Goal: Navigation & Orientation: Understand site structure

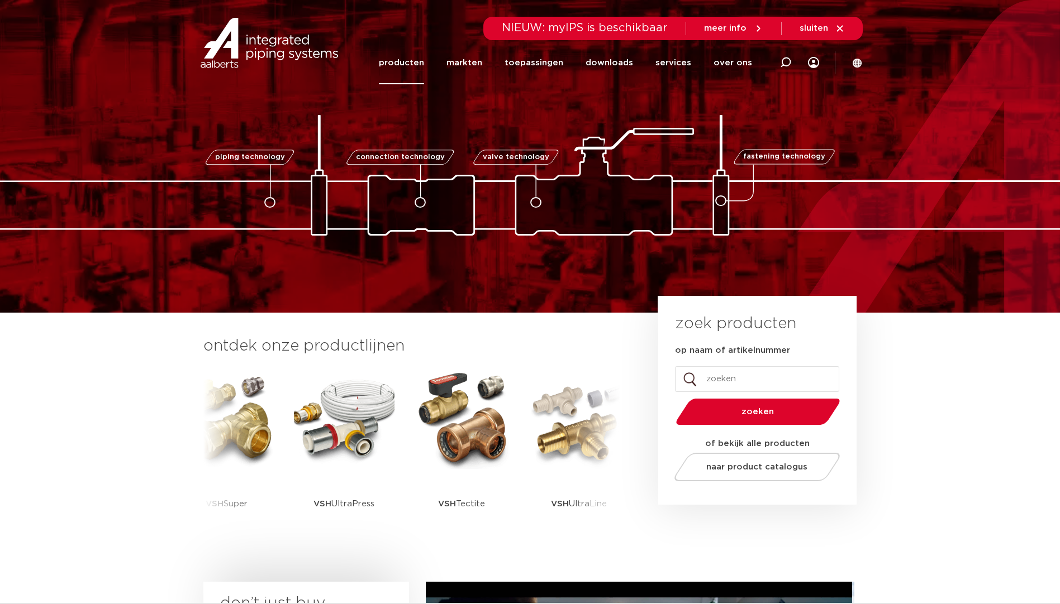
click at [415, 65] on link "producten" at bounding box center [401, 62] width 45 height 43
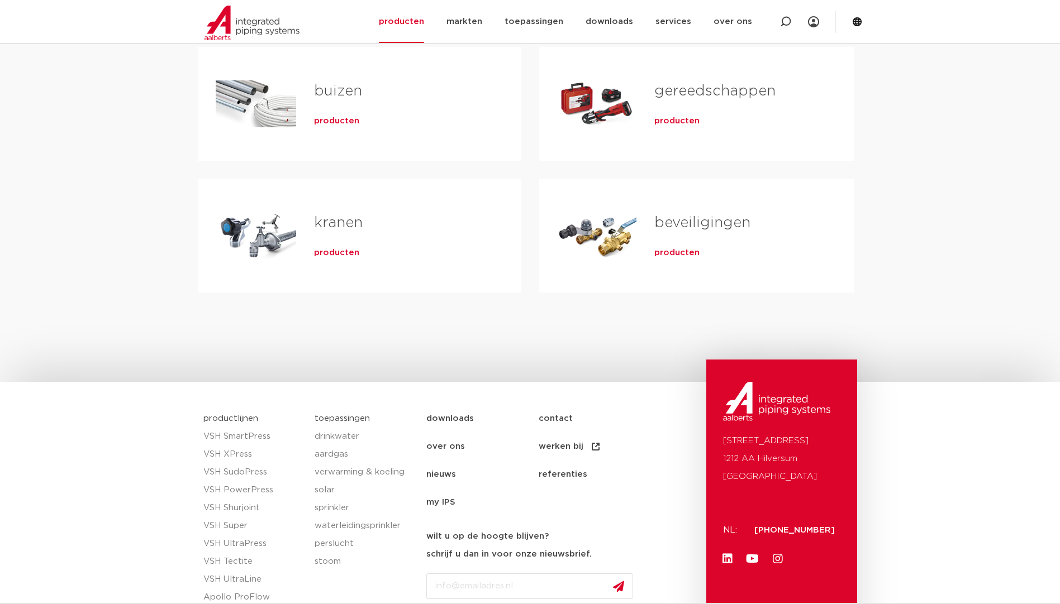
scroll to position [453, 0]
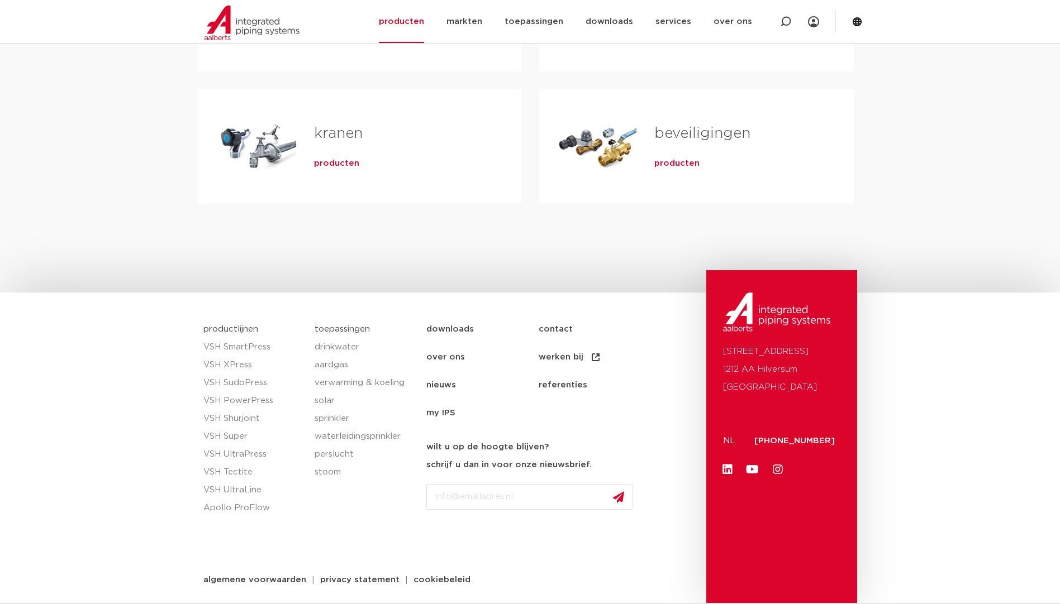
click at [439, 382] on link "nieuws" at bounding box center [482, 386] width 112 height 28
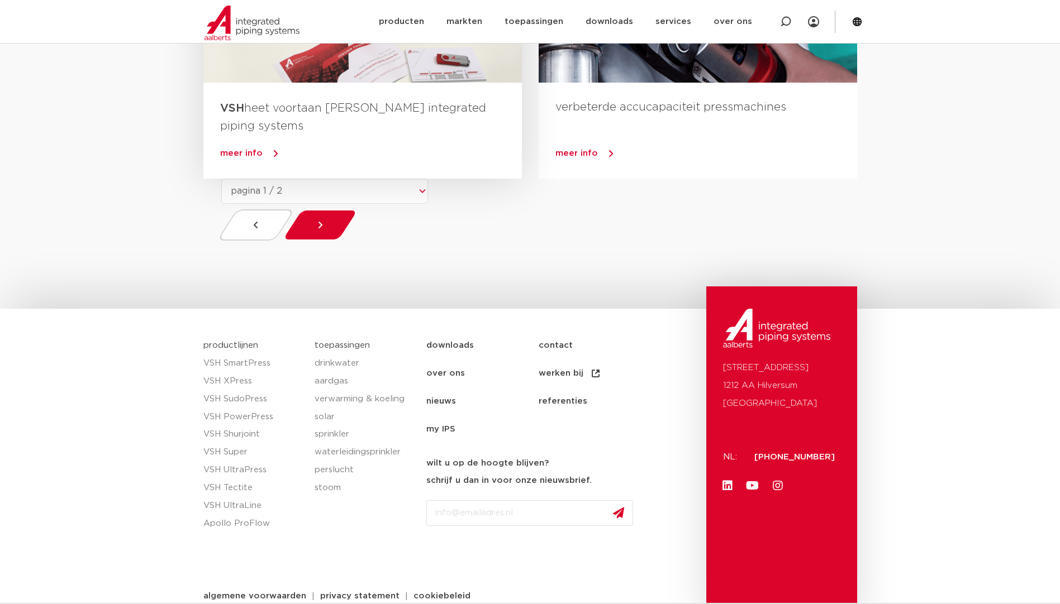
scroll to position [1089, 0]
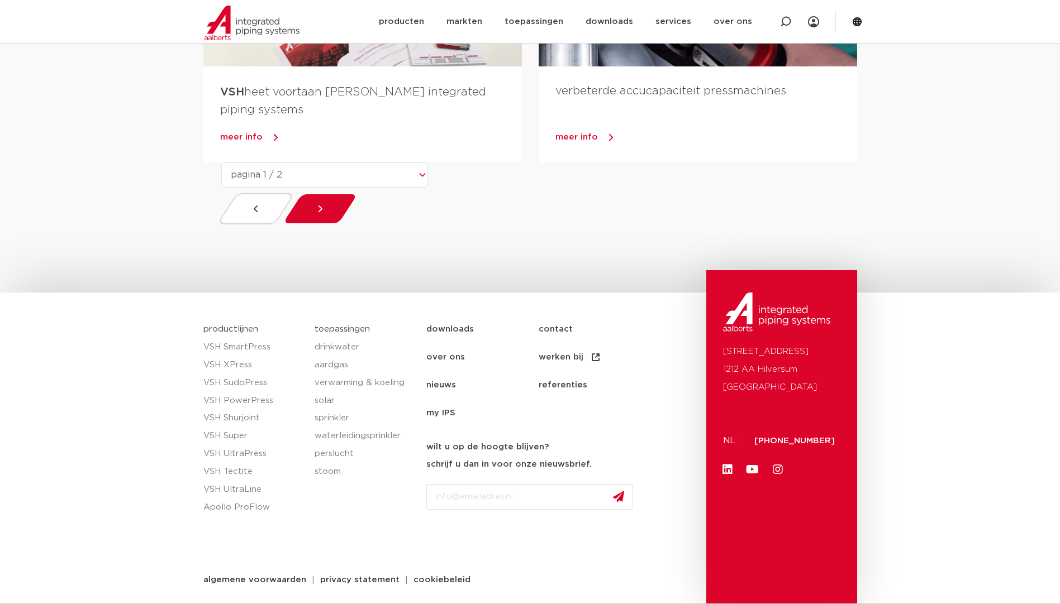
click at [445, 410] on link "my IPS" at bounding box center [482, 413] width 112 height 28
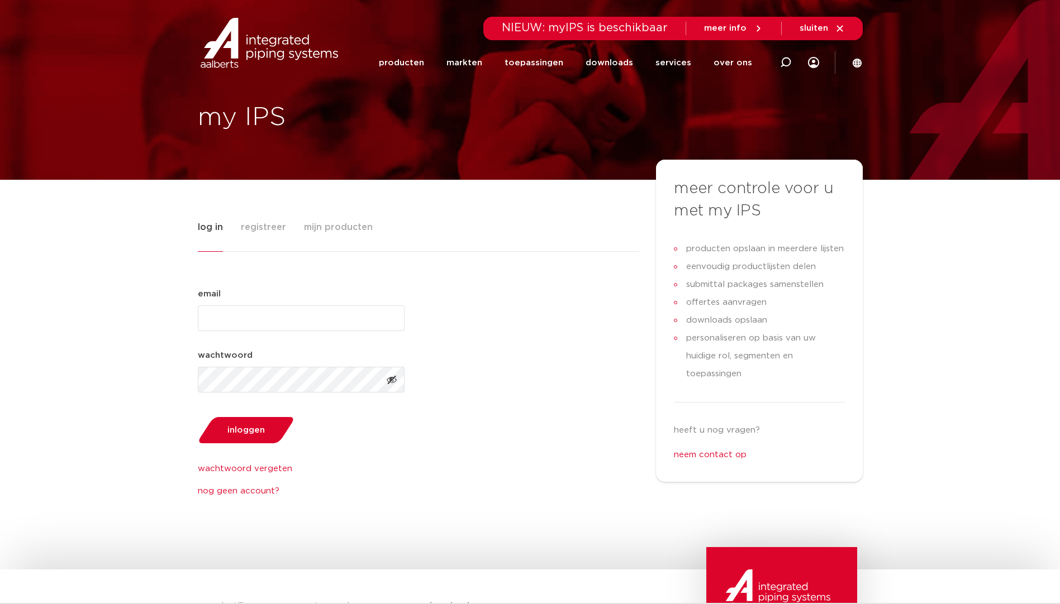
click at [839, 30] on icon at bounding box center [839, 28] width 6 height 6
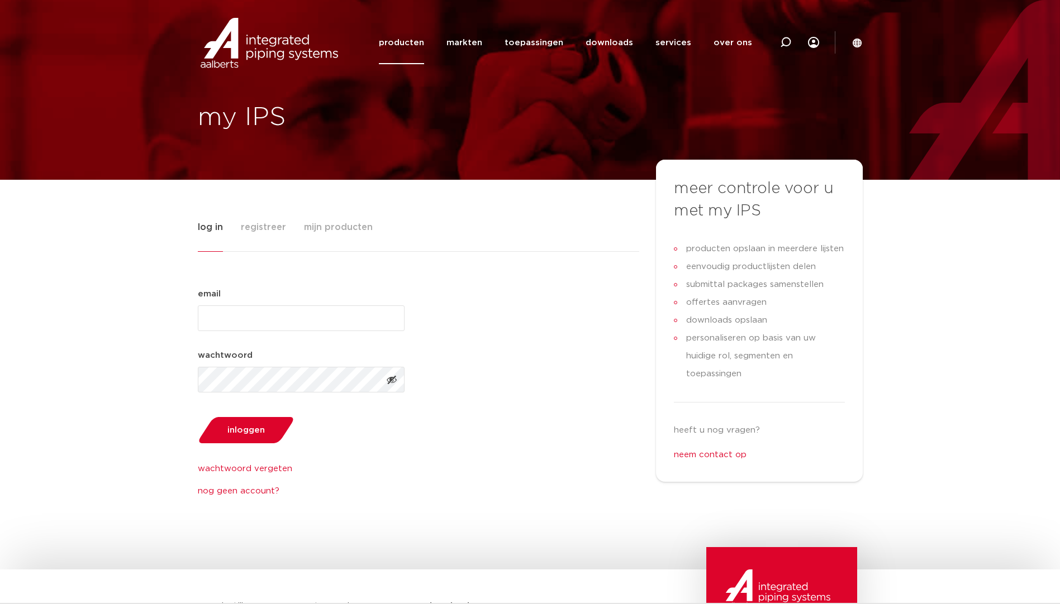
click at [424, 47] on link "producten" at bounding box center [401, 42] width 45 height 43
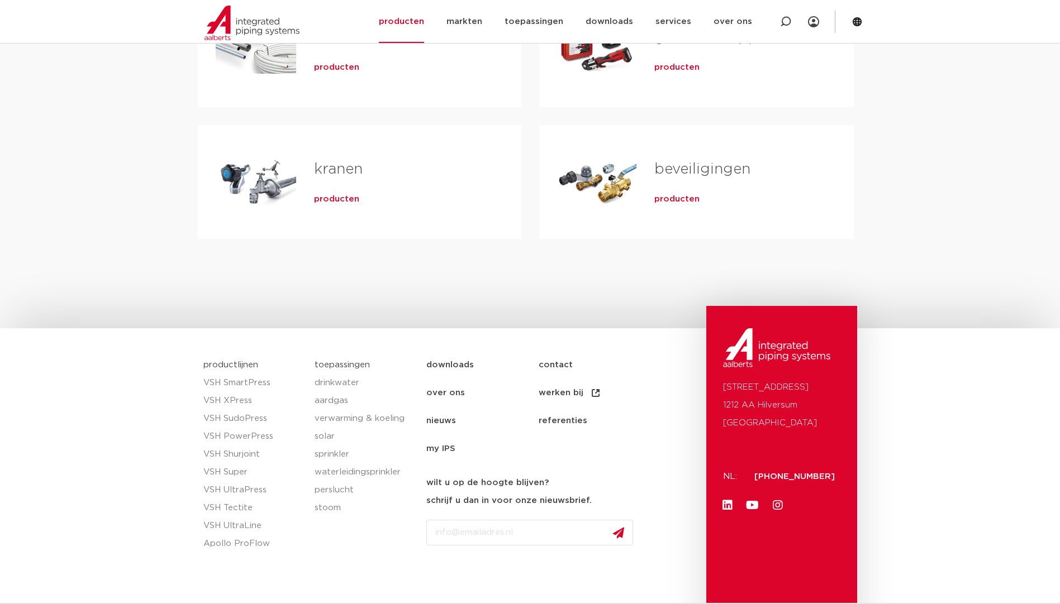
scroll to position [453, 0]
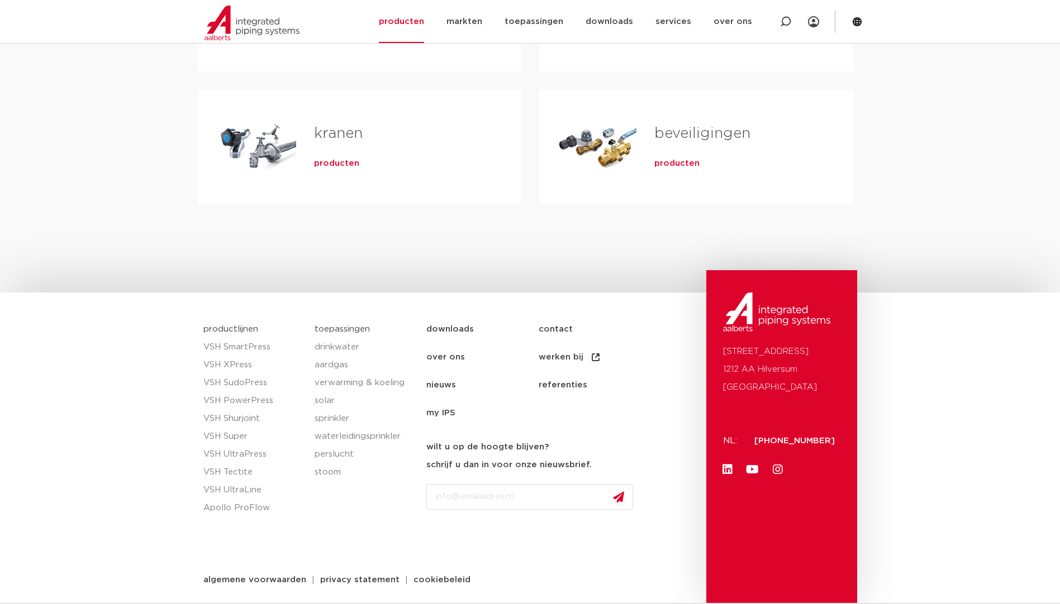
click at [561, 359] on link "werken bij" at bounding box center [595, 358] width 112 height 28
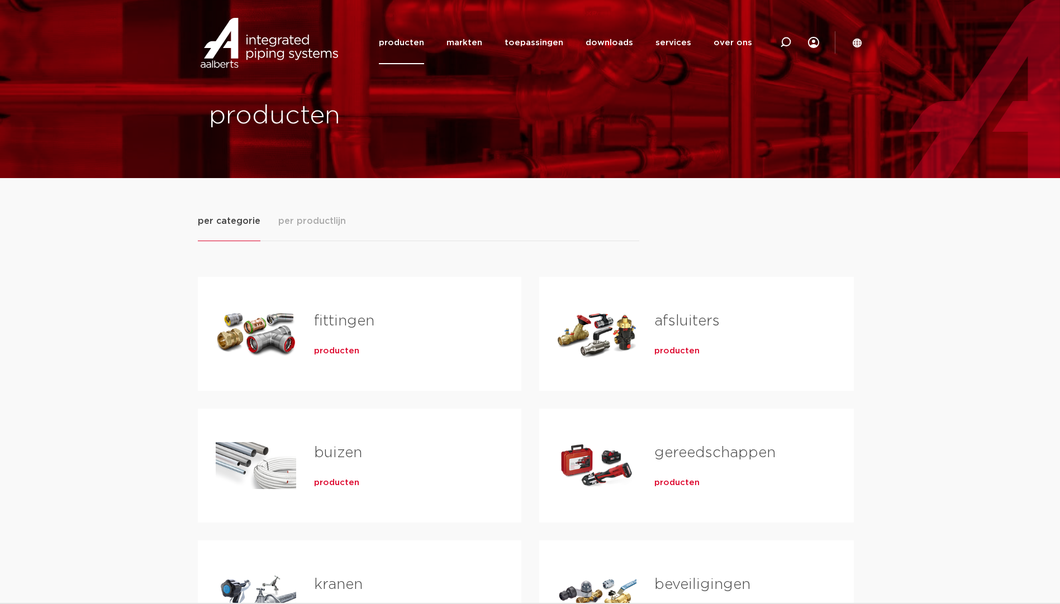
scroll to position [0, 0]
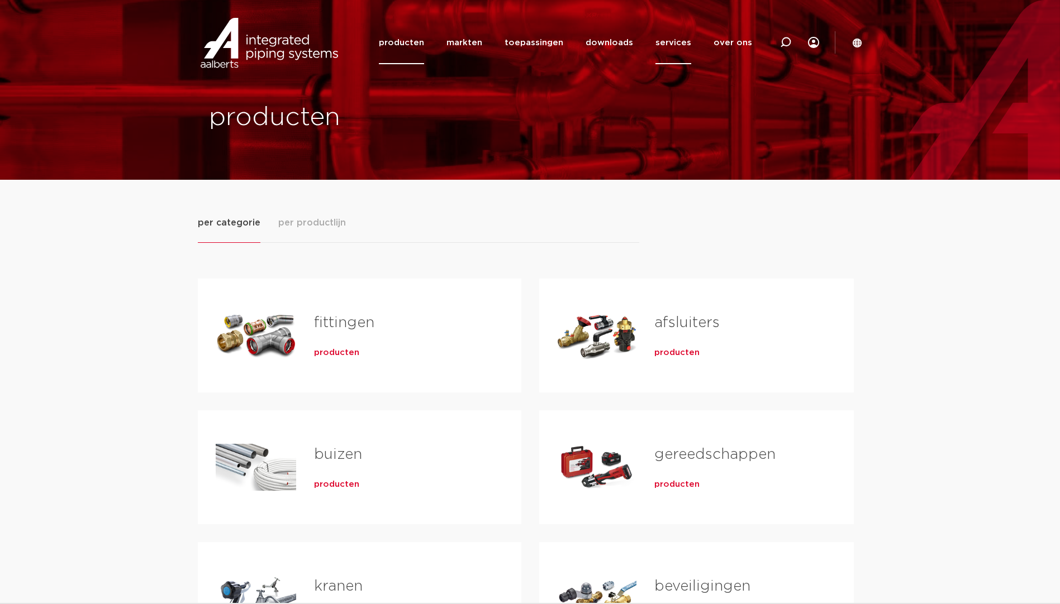
click at [675, 46] on link "services" at bounding box center [673, 42] width 36 height 43
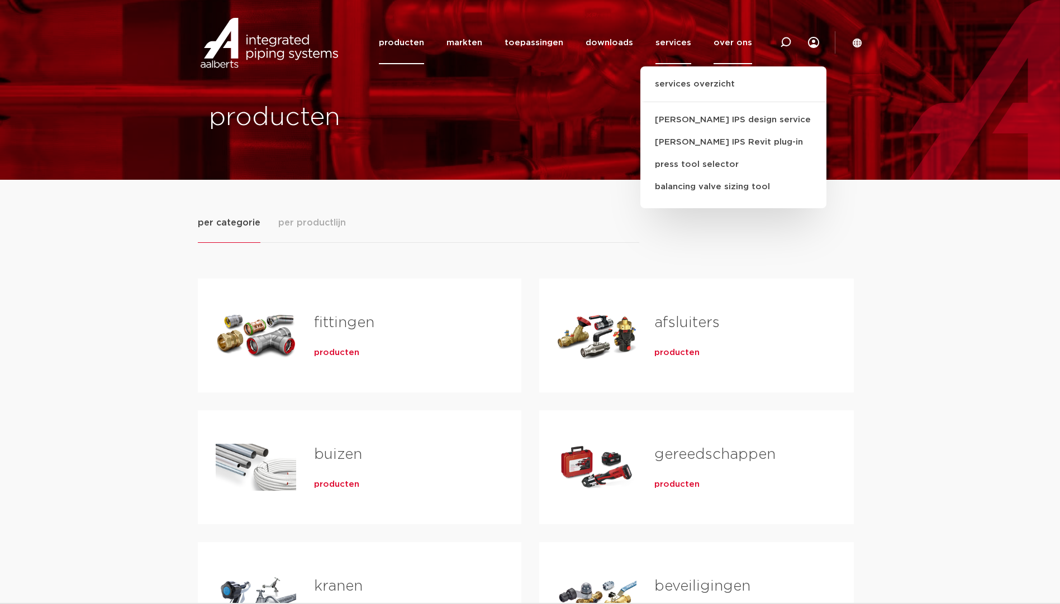
click at [740, 35] on link "over ons" at bounding box center [732, 42] width 39 height 43
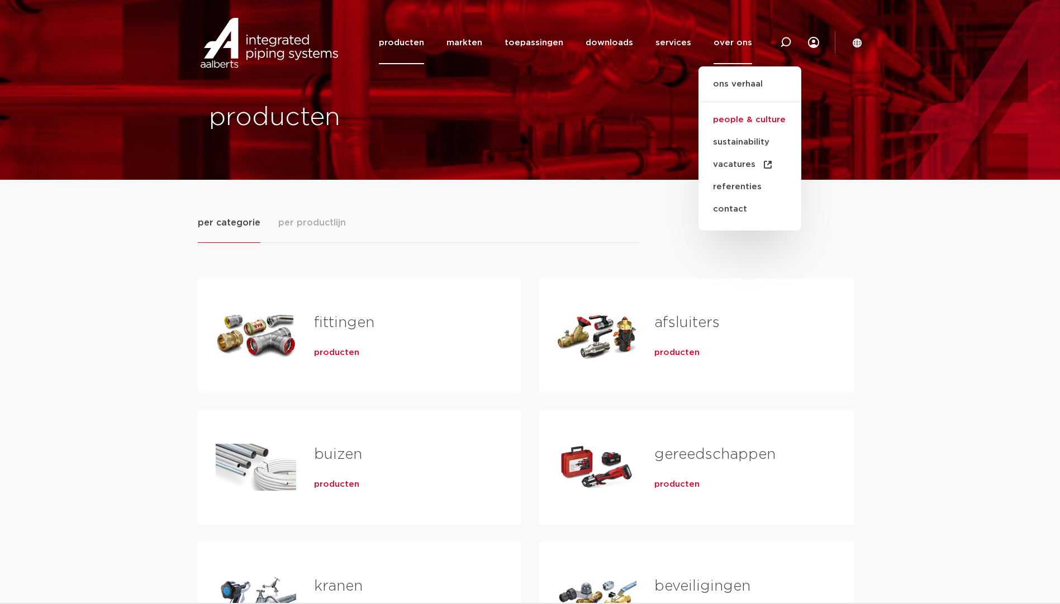
click at [740, 117] on link "people & culture" at bounding box center [749, 120] width 103 height 22
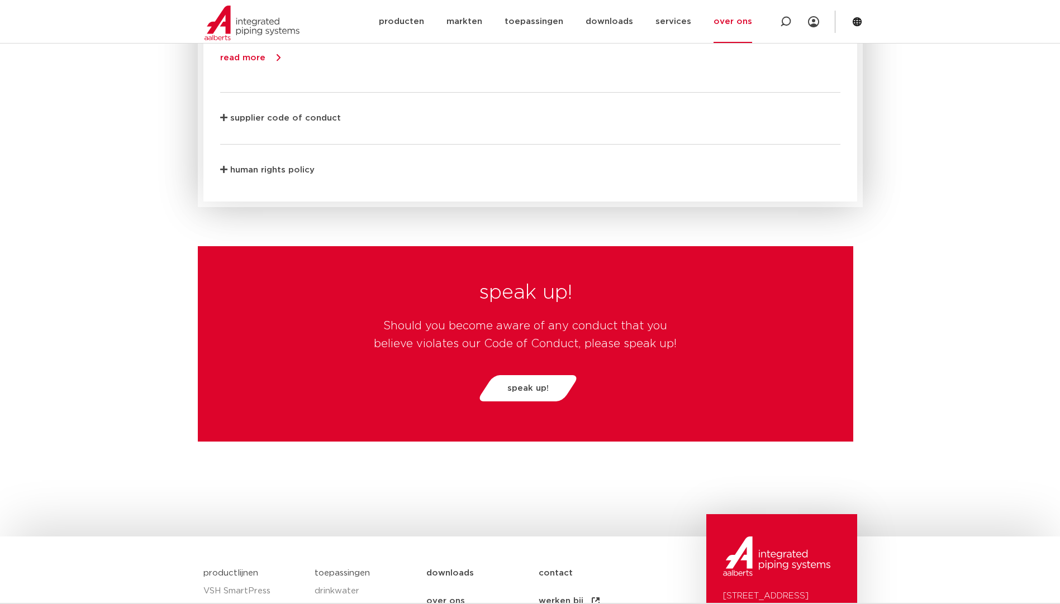
scroll to position [2861, 0]
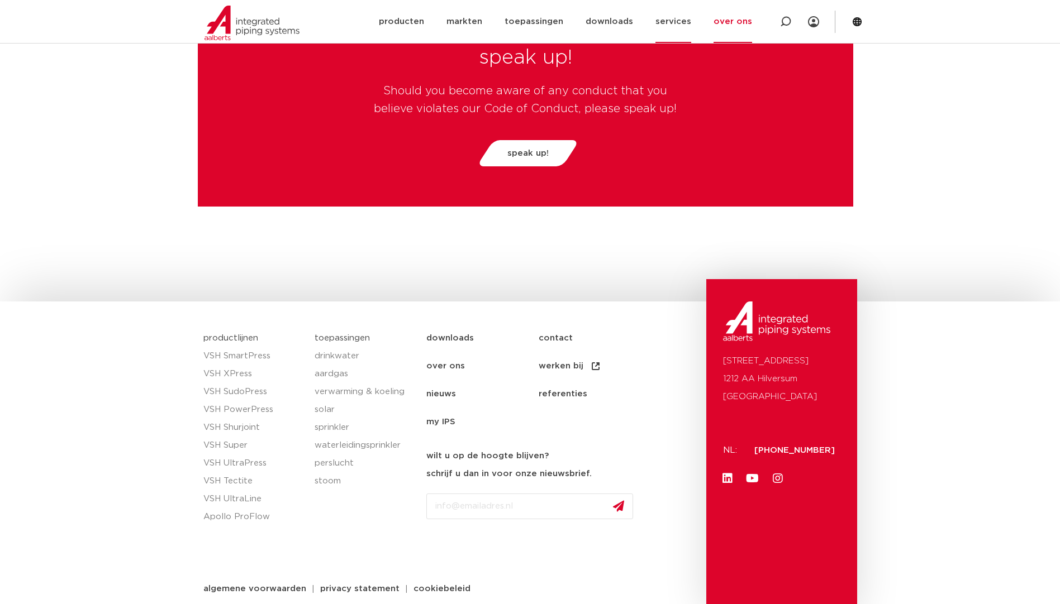
click at [680, 18] on link "services" at bounding box center [673, 21] width 36 height 43
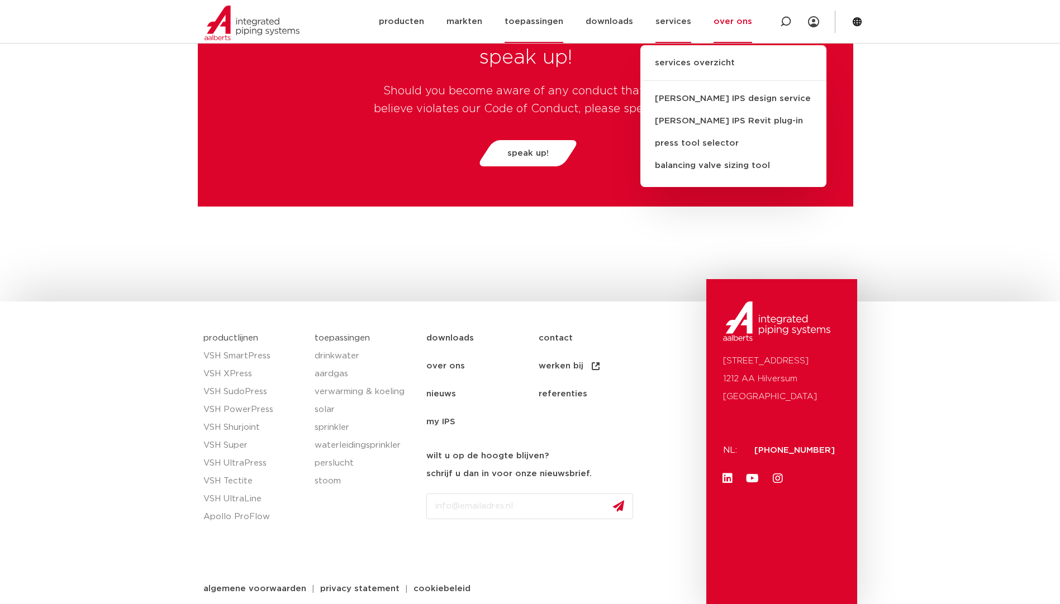
click at [550, 23] on link "toepassingen" at bounding box center [533, 21] width 59 height 43
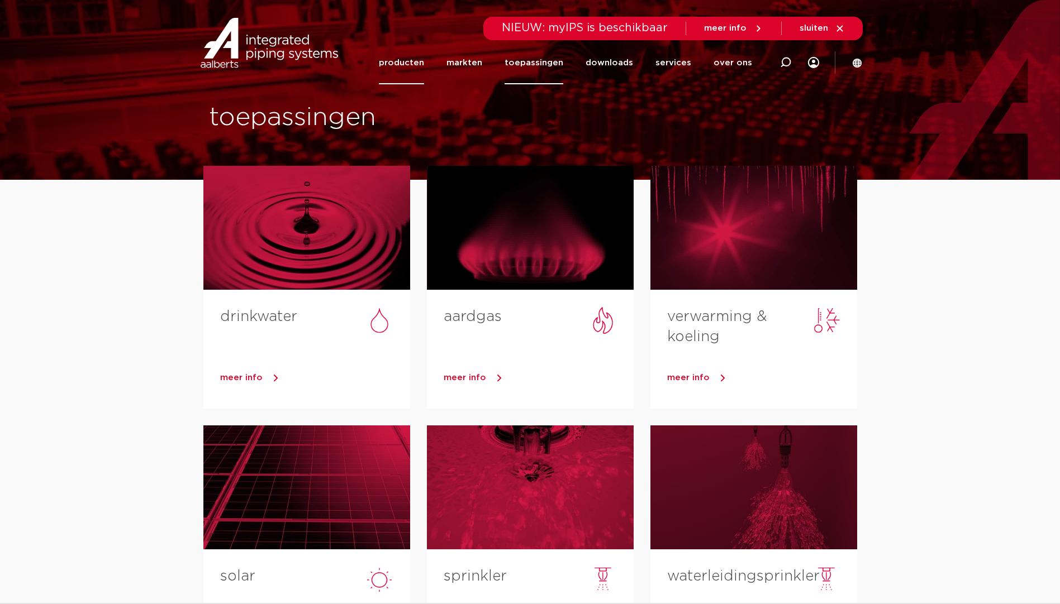
click at [415, 63] on link "producten" at bounding box center [401, 62] width 45 height 43
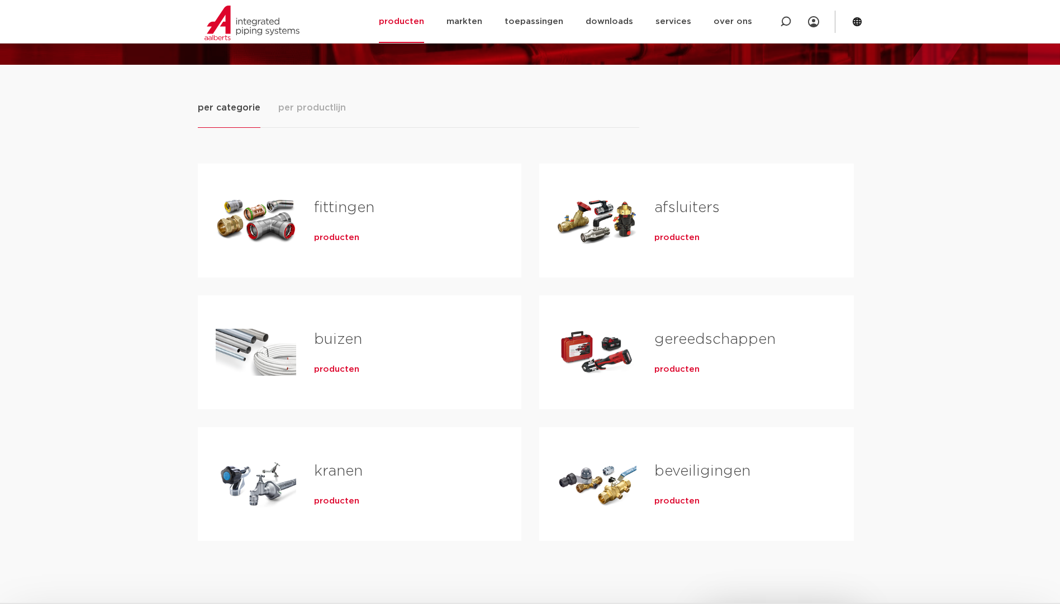
scroll to position [279, 0]
